Goal: Communication & Community: Answer question/provide support

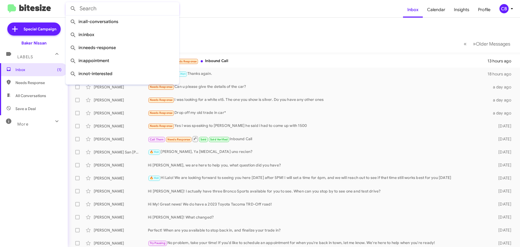
paste input "[PHONE_NUMBER]"
click at [106, 12] on input "text" at bounding box center [123, 8] width 114 height 13
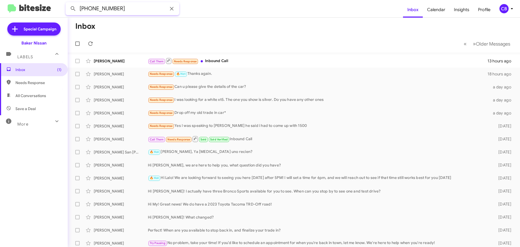
drag, startPoint x: 115, startPoint y: 7, endPoint x: 0, endPoint y: 9, distance: 115.5
click at [0, 8] on mat-toolbar "[PHONE_NUMBER] Inbox Calendar Insights Profile CB" at bounding box center [260, 8] width 520 height 17
click at [68, 3] on button at bounding box center [73, 8] width 11 height 11
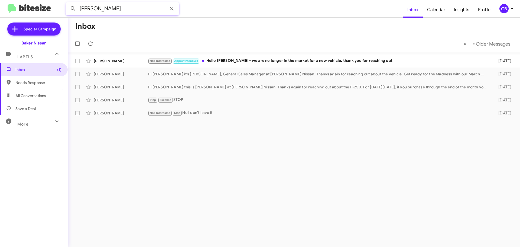
drag, startPoint x: 96, startPoint y: 6, endPoint x: 9, endPoint y: 8, distance: 87.3
click at [10, 8] on mat-toolbar "[PERSON_NAME] Inbox Calendar Insights Profile CB" at bounding box center [260, 8] width 520 height 17
click at [68, 3] on button at bounding box center [73, 8] width 11 height 11
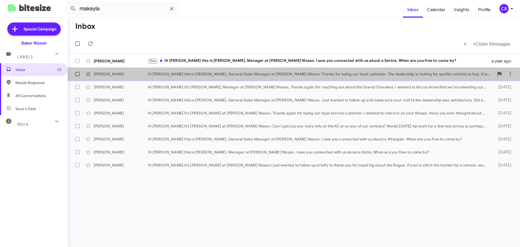
click at [105, 73] on div "[PERSON_NAME]" at bounding box center [121, 73] width 54 height 5
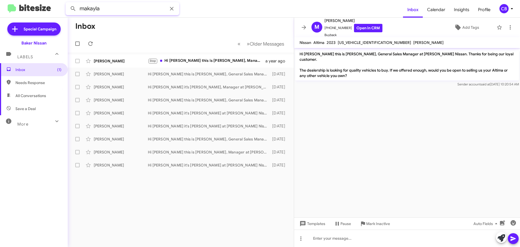
drag, startPoint x: 59, startPoint y: 7, endPoint x: 0, endPoint y: 7, distance: 58.8
click at [0, 7] on mat-toolbar "makayla Inbox Calendar Insights Profile CB" at bounding box center [260, 8] width 520 height 17
click at [68, 3] on button at bounding box center [73, 8] width 11 height 11
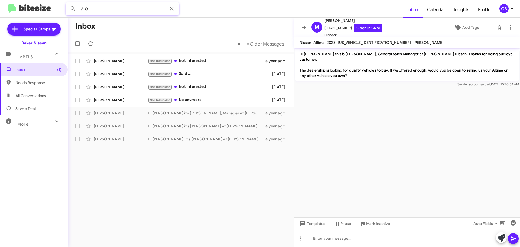
paste input "281) 704-6687"
drag, startPoint x: 101, startPoint y: 7, endPoint x: 71, endPoint y: 9, distance: 30.1
click at [71, 9] on div "lalo281) 704-6687" at bounding box center [123, 8] width 114 height 13
drag, startPoint x: 107, startPoint y: 9, endPoint x: 59, endPoint y: 9, distance: 48.0
click at [59, 9] on mat-toolbar "lalo281) 704-6687 Inbox Calendar Insights Profile CB" at bounding box center [260, 8] width 520 height 17
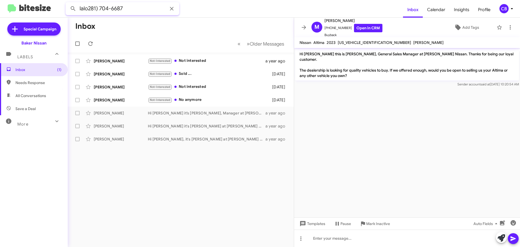
paste input "text"
click at [89, 6] on input "281) 704-6687" at bounding box center [123, 8] width 114 height 13
drag, startPoint x: 100, startPoint y: 9, endPoint x: 104, endPoint y: 12, distance: 5.3
click at [101, 9] on input "281704-6687" at bounding box center [123, 8] width 114 height 13
type input "2817046687"
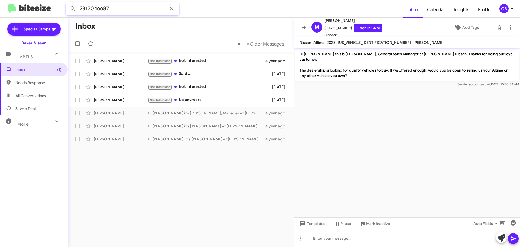
click at [68, 3] on button at bounding box center [73, 8] width 11 height 11
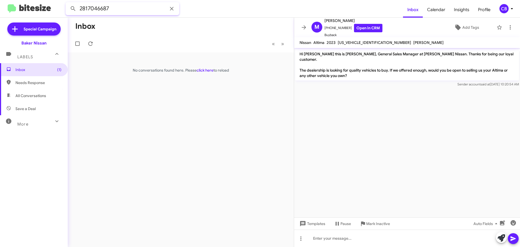
drag, startPoint x: 123, startPoint y: 6, endPoint x: 121, endPoint y: 11, distance: 5.2
click at [120, 9] on input "2817046687" at bounding box center [123, 8] width 114 height 13
click at [68, 3] on button at bounding box center [73, 8] width 11 height 11
click at [170, 11] on icon at bounding box center [172, 8] width 7 height 7
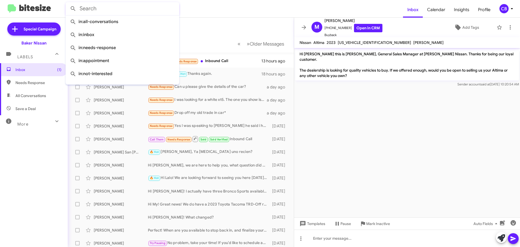
drag, startPoint x: 127, startPoint y: 10, endPoint x: 0, endPoint y: 8, distance: 126.6
click at [0, 8] on mat-toolbar "Inbox Calendar Insights Profile CB" at bounding box center [260, 8] width 520 height 17
paste input "Lalo"
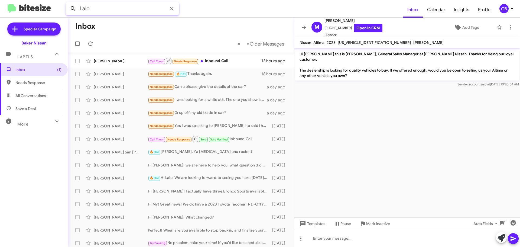
type input "Lalo"
click at [68, 3] on button at bounding box center [73, 8] width 11 height 11
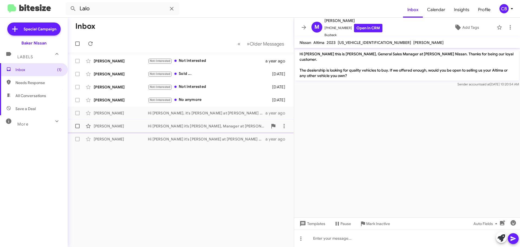
click at [116, 128] on div "[PERSON_NAME]" at bounding box center [121, 125] width 54 height 5
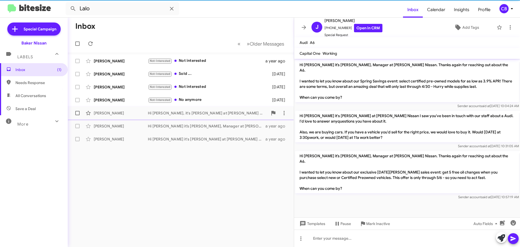
click at [109, 113] on div "[PERSON_NAME]" at bounding box center [121, 112] width 54 height 5
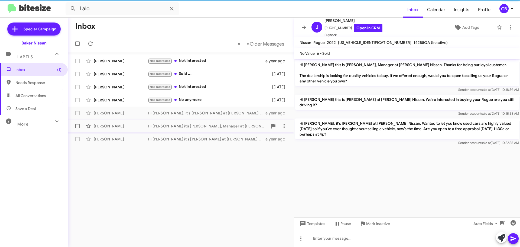
click at [111, 132] on span "[PERSON_NAME] Hi [PERSON_NAME] it’s [PERSON_NAME], Manager at [PERSON_NAME] Nis…" at bounding box center [181, 126] width 226 height 13
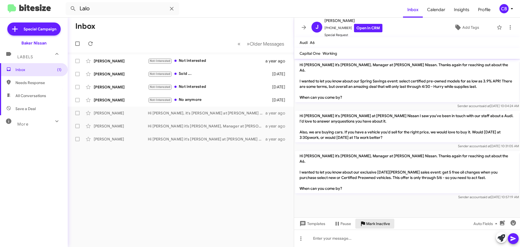
click at [362, 222] on icon at bounding box center [363, 223] width 4 height 5
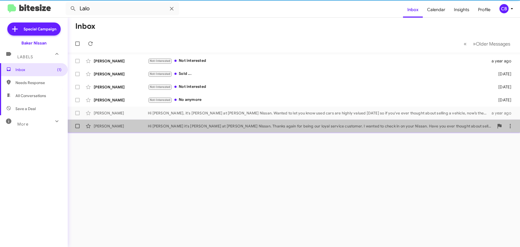
click at [172, 121] on div "[PERSON_NAME] Hi [PERSON_NAME] it's [PERSON_NAME] at [PERSON_NAME] Nissan. Than…" at bounding box center [294, 126] width 444 height 11
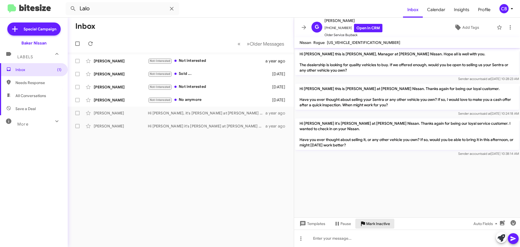
drag, startPoint x: 384, startPoint y: 227, endPoint x: 376, endPoint y: 228, distance: 8.1
click at [376, 228] on button "Mark Inactive" at bounding box center [375, 224] width 39 height 10
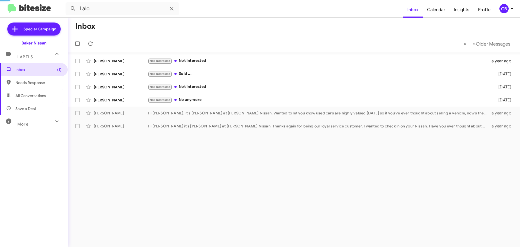
click at [376, 228] on div "Inbox « Previous » Next Older Messages [PERSON_NAME] Not-Interested Not interes…" at bounding box center [294, 132] width 453 height 229
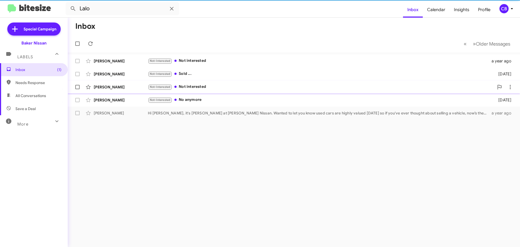
click at [131, 91] on div "[PERSON_NAME] Not-Interested Not interested [DATE]" at bounding box center [294, 87] width 444 height 11
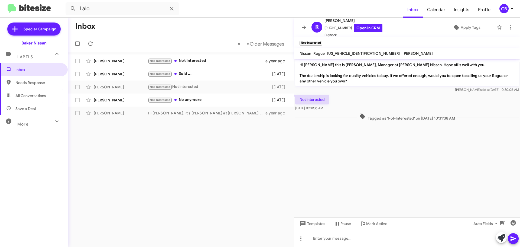
drag, startPoint x: 367, startPoint y: 224, endPoint x: 366, endPoint y: 220, distance: 3.4
click at [367, 223] on span "Mark Active" at bounding box center [376, 224] width 21 height 10
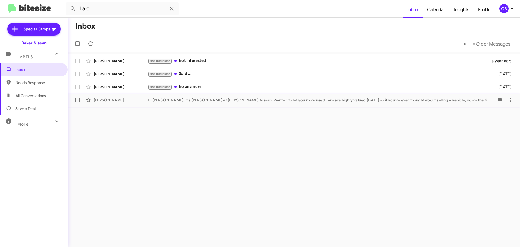
click at [157, 99] on div "Hi [PERSON_NAME], it's [PERSON_NAME] at [PERSON_NAME] Nissan. Wanted to let you…" at bounding box center [321, 99] width 346 height 5
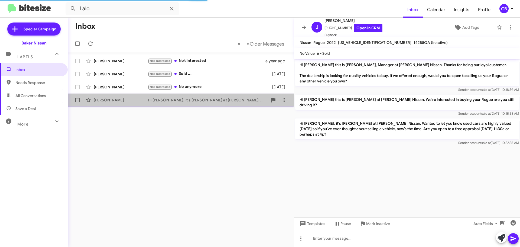
click at [156, 101] on div "Hi [PERSON_NAME], it's [PERSON_NAME] at [PERSON_NAME] Nissan. Wanted to let you…" at bounding box center [208, 99] width 120 height 5
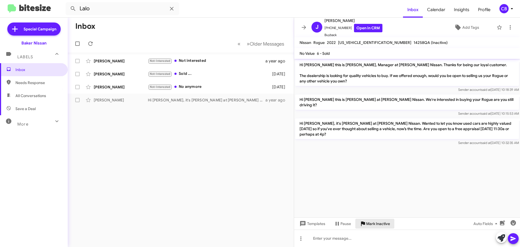
click at [370, 222] on span "Mark Inactive" at bounding box center [378, 224] width 24 height 10
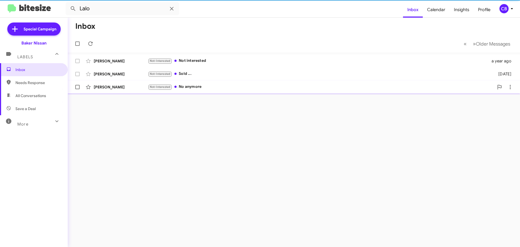
click at [98, 82] on div "[PERSON_NAME] Not-Interested No anymore [DATE]" at bounding box center [294, 87] width 444 height 11
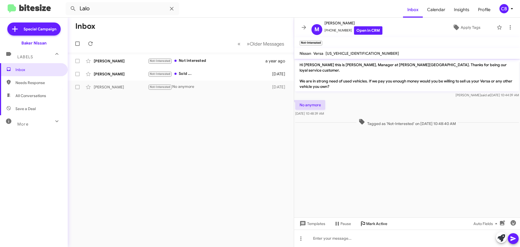
click at [376, 221] on span "Mark Active" at bounding box center [376, 224] width 21 height 10
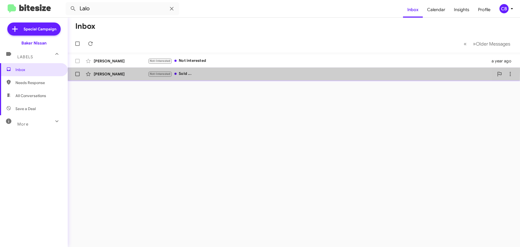
click at [127, 70] on div "[PERSON_NAME] Not-Interested Sold ... [DATE]" at bounding box center [294, 74] width 444 height 11
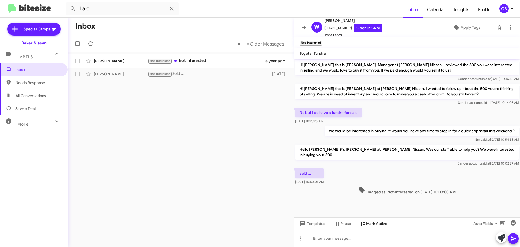
click at [370, 222] on span "Mark Active" at bounding box center [376, 224] width 21 height 10
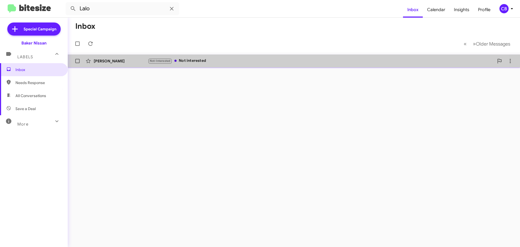
click at [102, 55] on span "[PERSON_NAME] Not-Interested Not interested a year ago" at bounding box center [294, 60] width 453 height 13
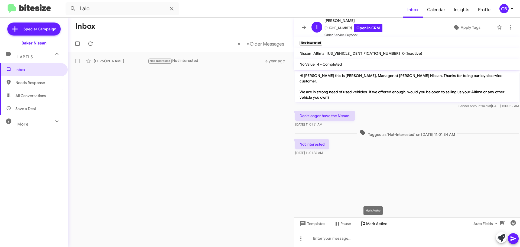
click at [366, 223] on icon at bounding box center [363, 223] width 7 height 7
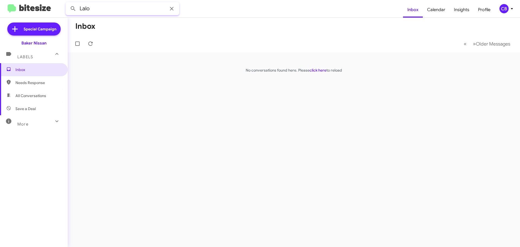
drag, startPoint x: 96, startPoint y: 7, endPoint x: 51, endPoint y: 6, distance: 45.0
click at [51, 5] on mat-toolbar "Lalo Inbox Calendar Insights Profile CB" at bounding box center [260, 8] width 520 height 17
click at [173, 8] on icon at bounding box center [172, 8] width 7 height 7
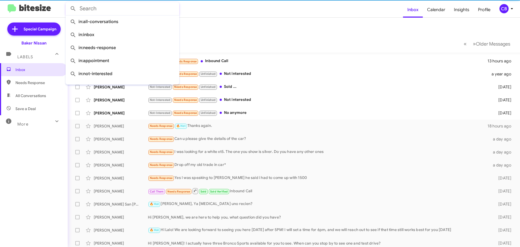
click at [217, 5] on form at bounding box center [235, 8] width 338 height 13
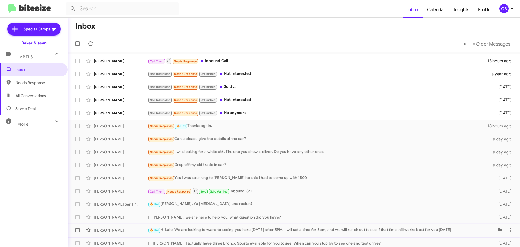
click at [127, 231] on div "[PERSON_NAME]" at bounding box center [121, 229] width 54 height 5
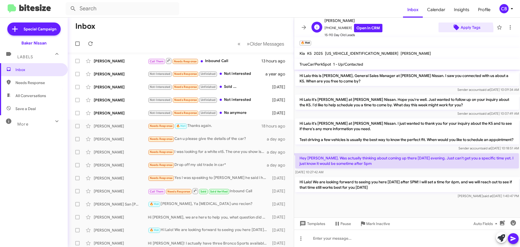
click at [461, 29] on span "Apply Tags" at bounding box center [471, 27] width 20 height 10
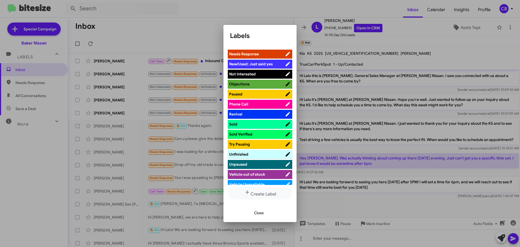
scroll to position [245, 0]
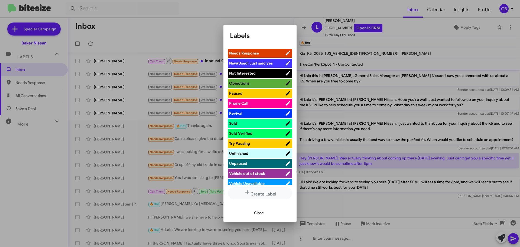
click at [245, 121] on span "Sold" at bounding box center [257, 123] width 56 height 5
click at [260, 131] on span "Sold Verified" at bounding box center [257, 133] width 56 height 5
click at [416, 169] on div at bounding box center [260, 123] width 520 height 247
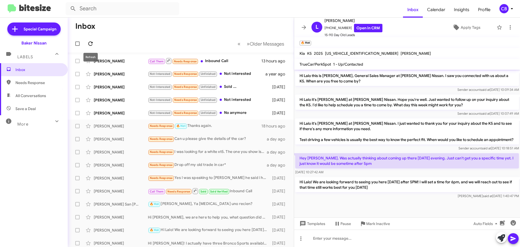
click at [89, 42] on icon at bounding box center [90, 43] width 4 height 4
click at [463, 26] on span "Apply Tags" at bounding box center [471, 27] width 20 height 10
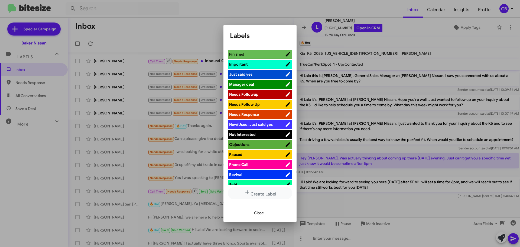
scroll to position [217, 0]
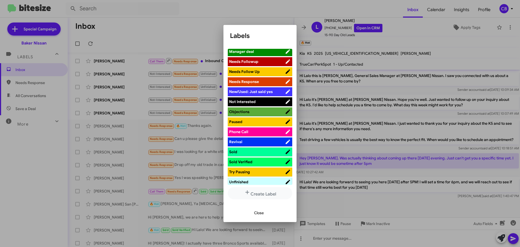
click at [257, 149] on span "Sold" at bounding box center [257, 151] width 56 height 5
click at [348, 186] on div at bounding box center [260, 123] width 520 height 247
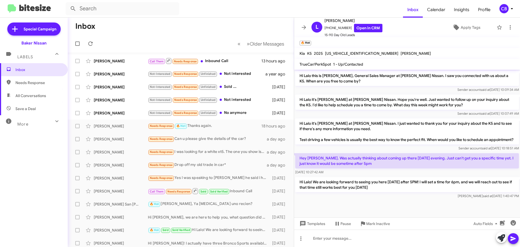
click at [383, 88] on div "Sender account said at [DATE] 10:09:34 AM" at bounding box center [407, 89] width 224 height 5
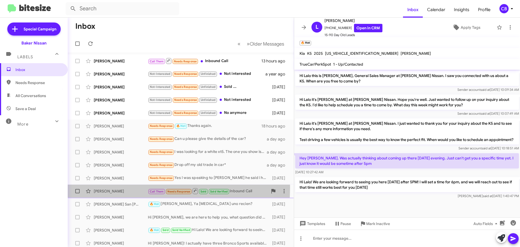
click at [110, 187] on div "[PERSON_NAME] Call Them Needs Response Sold Sold Verified Inbound Call [DATE]" at bounding box center [181, 191] width 218 height 11
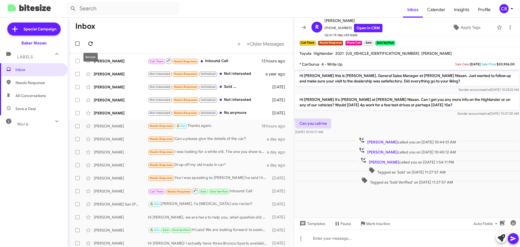
click at [91, 43] on icon at bounding box center [90, 43] width 7 height 7
